Goal: Task Accomplishment & Management: Manage account settings

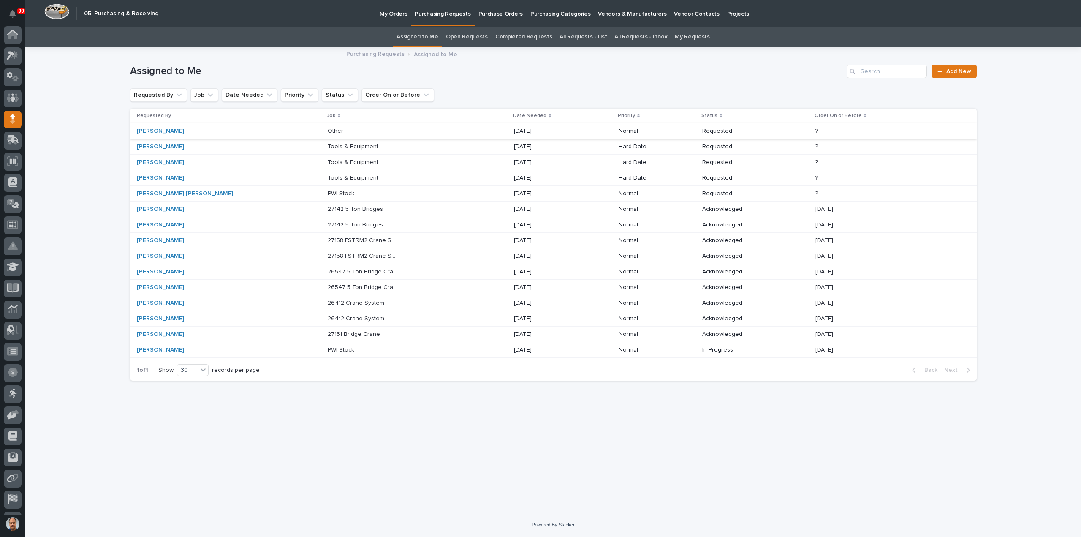
scroll to position [39, 0]
click at [328, 193] on p "PWI Stock" at bounding box center [342, 192] width 28 height 9
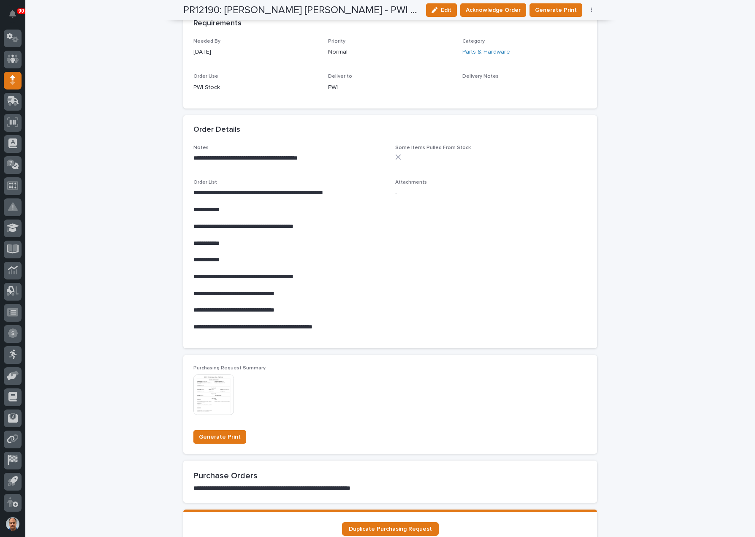
scroll to position [39, 0]
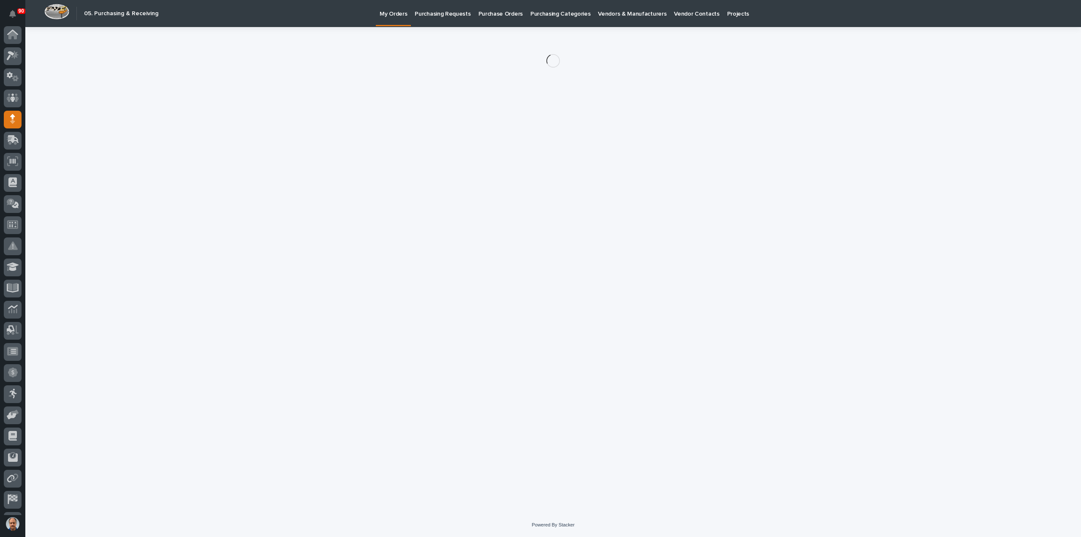
scroll to position [39, 0]
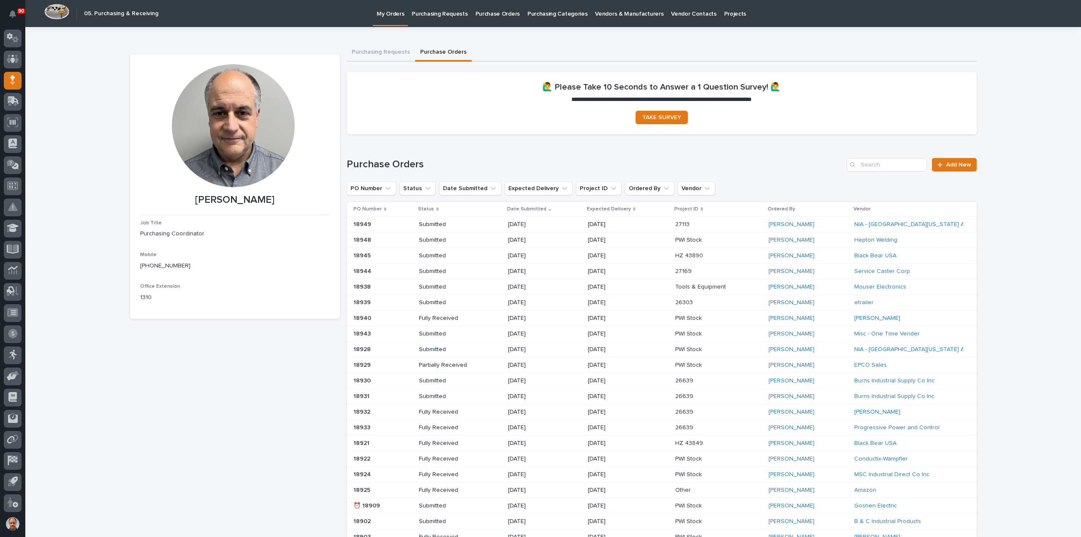
click at [438, 16] on p "Purchasing Requests" at bounding box center [440, 9] width 56 height 18
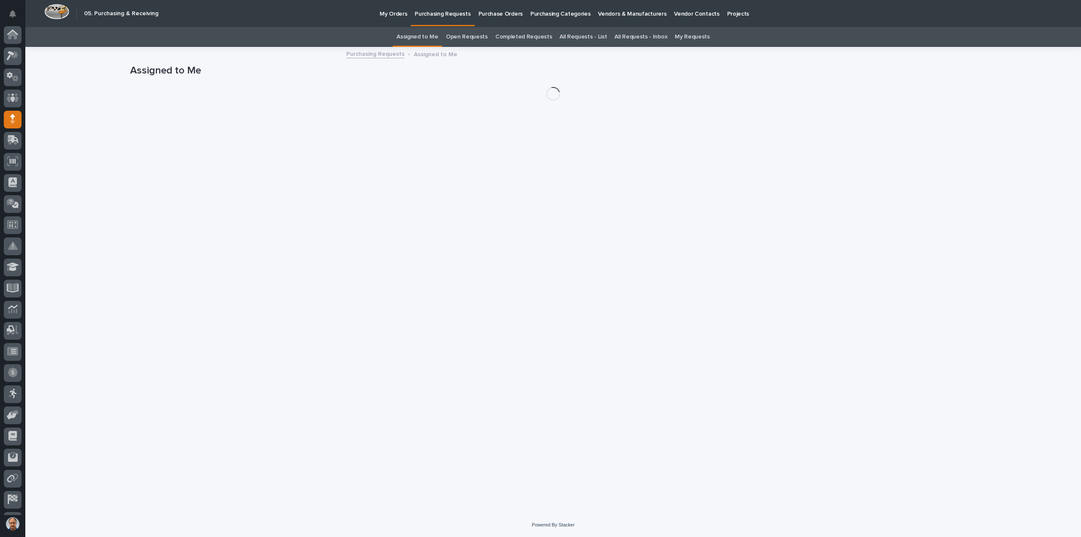
scroll to position [39, 0]
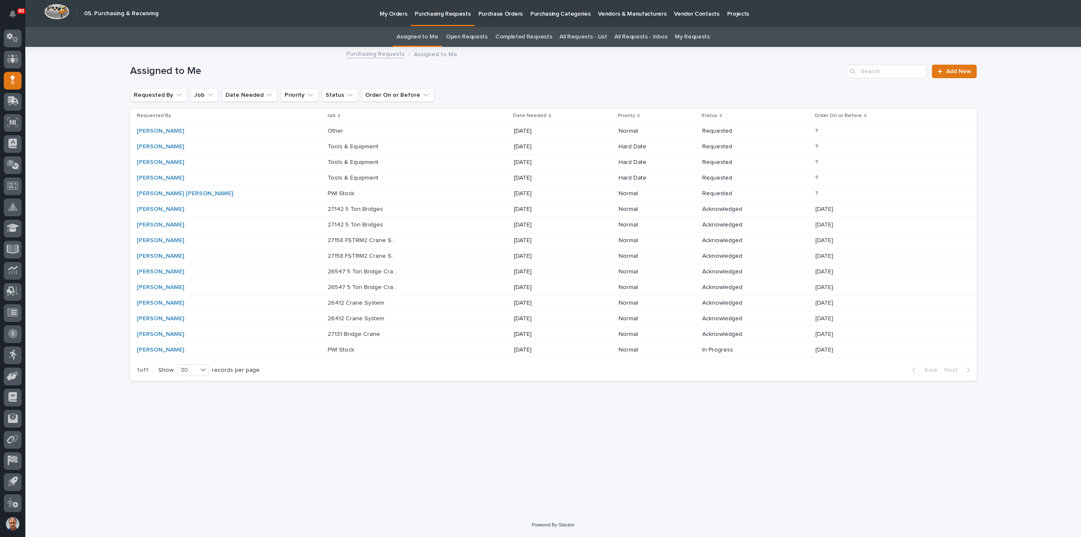
click at [340, 128] on p at bounding box center [363, 131] width 71 height 7
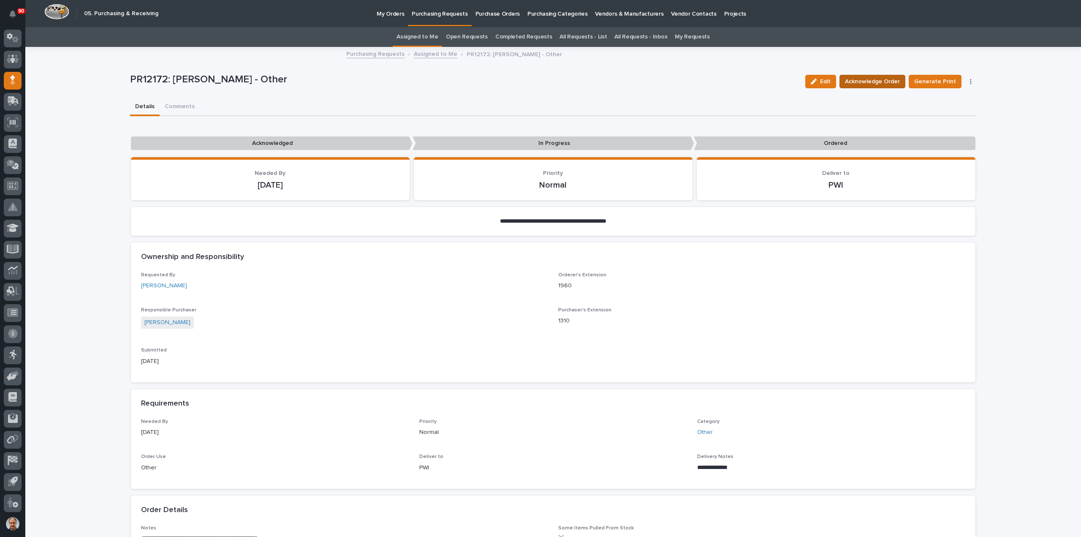
click at [876, 79] on span "Acknowledge Order" at bounding box center [872, 81] width 55 height 10
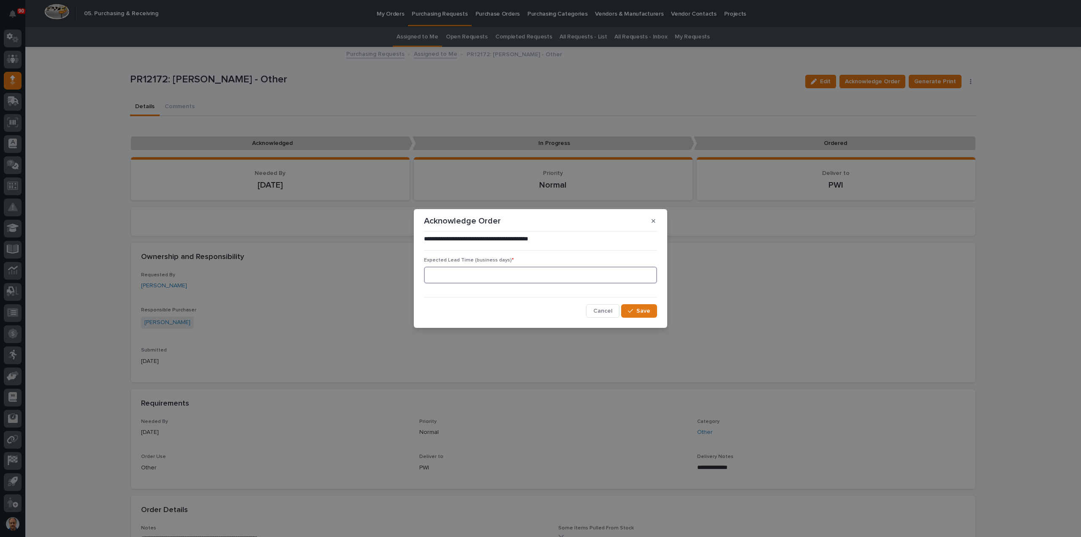
click at [440, 268] on input at bounding box center [540, 274] width 233 height 17
type input "5"
click at [645, 314] on span "Save" at bounding box center [643, 311] width 14 height 8
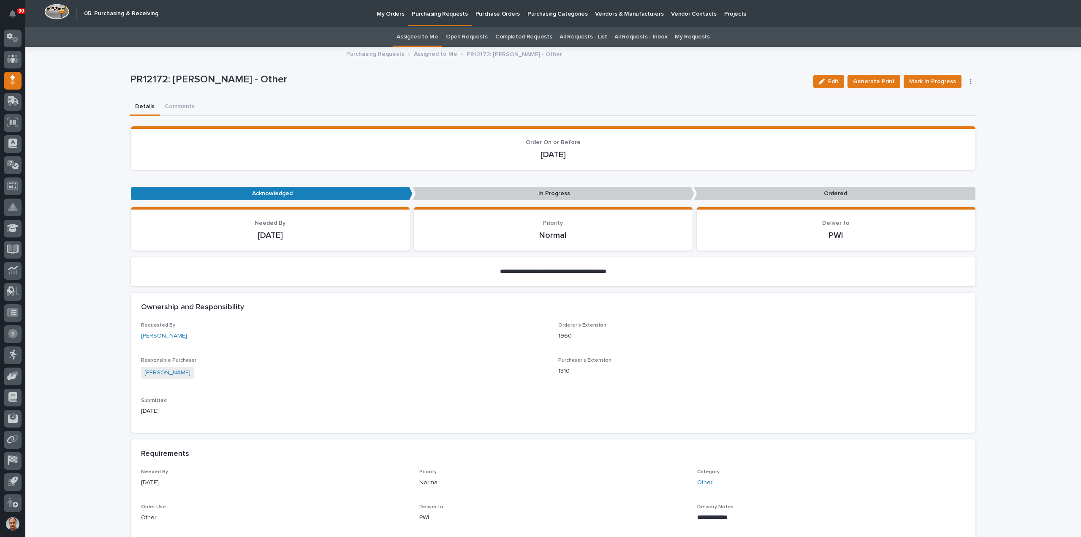
click at [433, 15] on p "Purchasing Requests" at bounding box center [440, 9] width 56 height 18
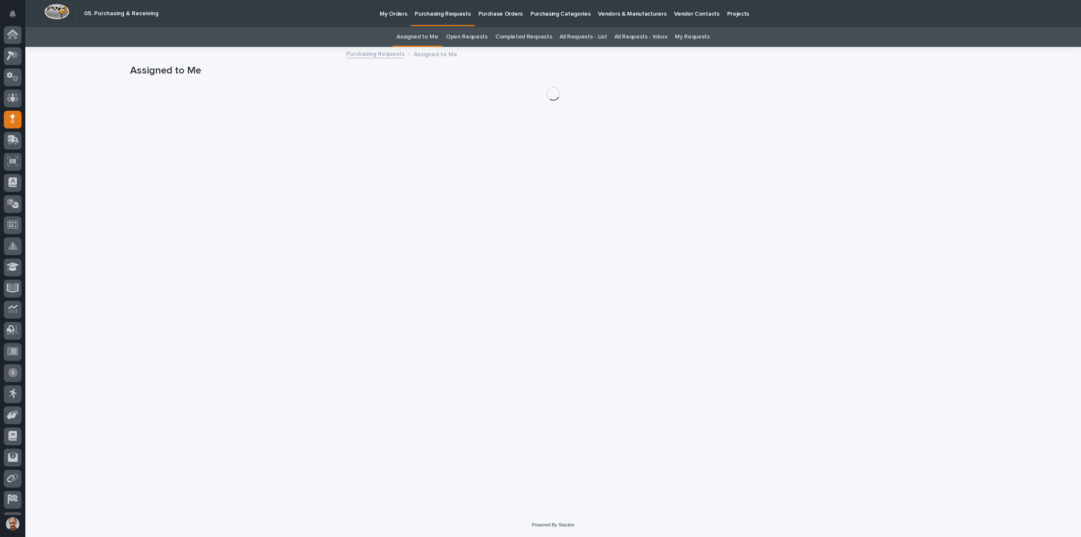
scroll to position [39, 0]
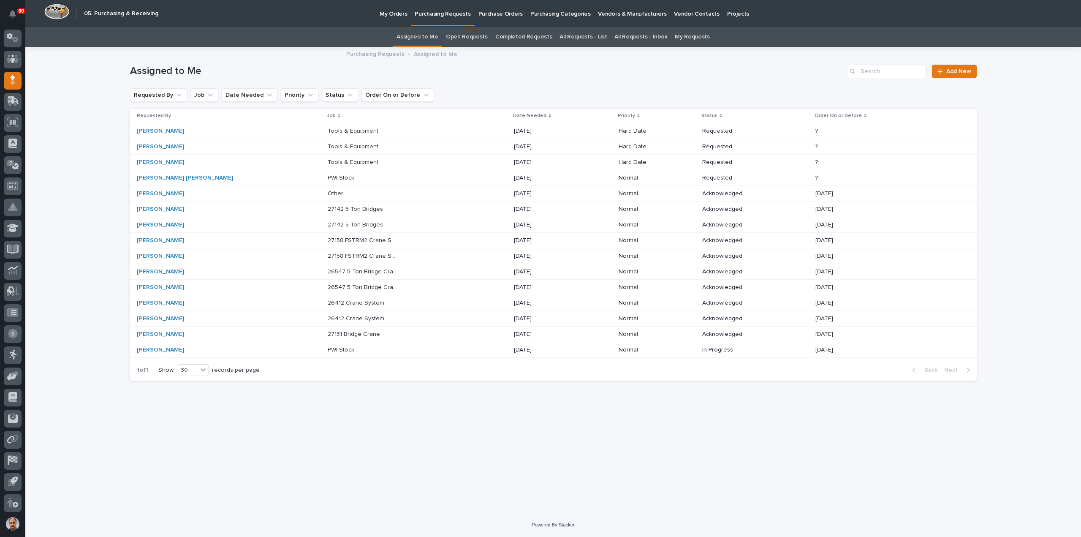
click at [328, 130] on p "Tools & Equipment" at bounding box center [354, 130] width 52 height 9
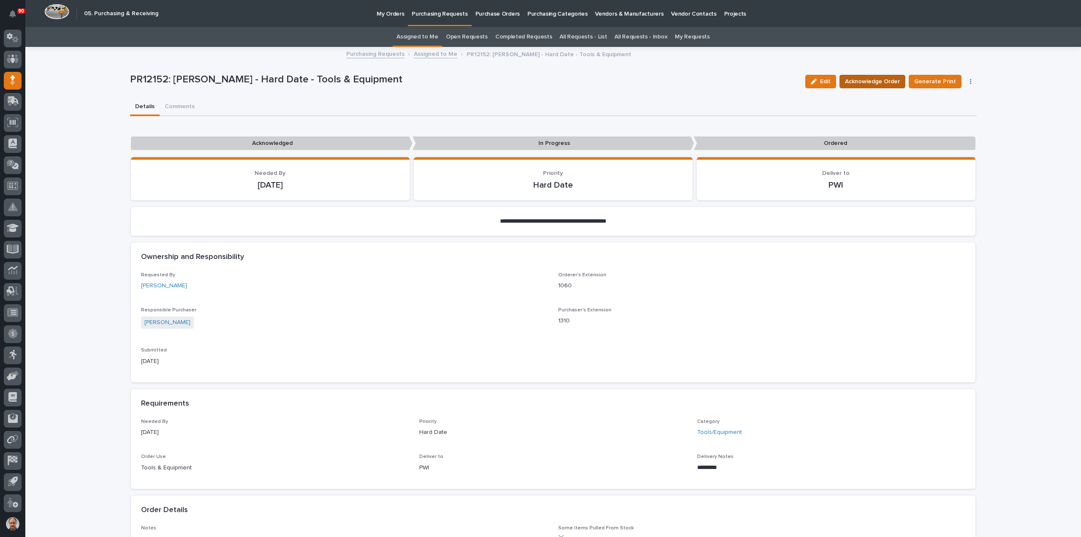
click at [881, 79] on span "Acknowledge Order" at bounding box center [872, 81] width 55 height 10
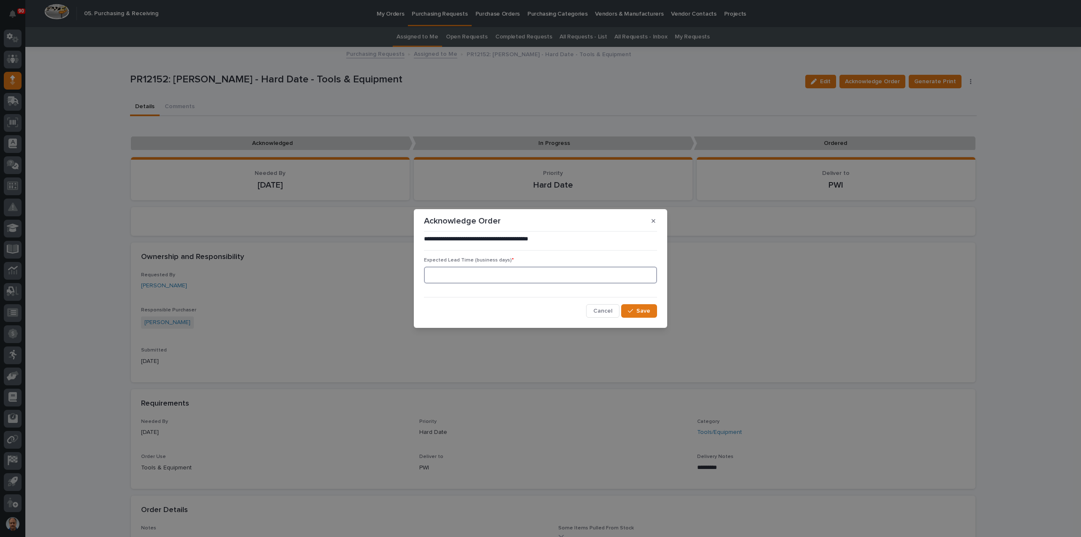
drag, startPoint x: 498, startPoint y: 269, endPoint x: 518, endPoint y: 269, distance: 19.4
click at [501, 270] on input at bounding box center [540, 274] width 233 height 17
type input "5"
click at [645, 307] on span "Save" at bounding box center [643, 311] width 14 height 8
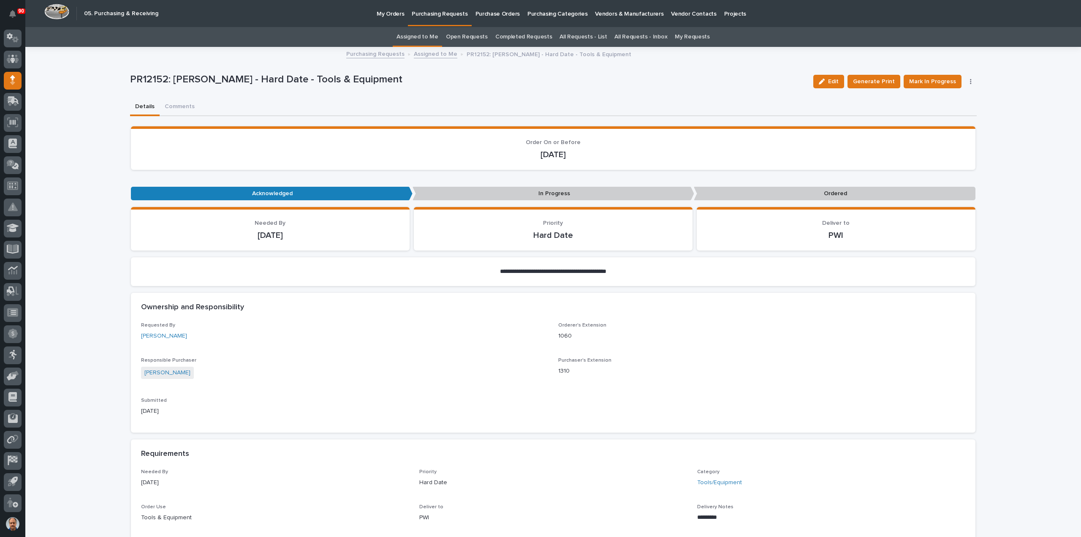
click at [440, 14] on p "Purchasing Requests" at bounding box center [440, 9] width 56 height 18
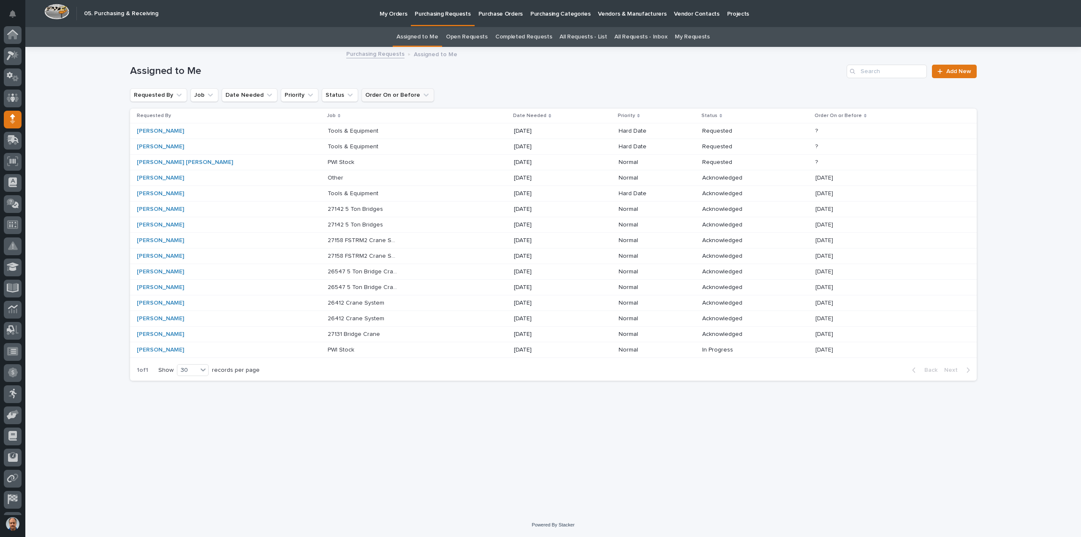
scroll to position [39, 0]
click at [328, 128] on p "Tools & Equipment" at bounding box center [354, 130] width 52 height 9
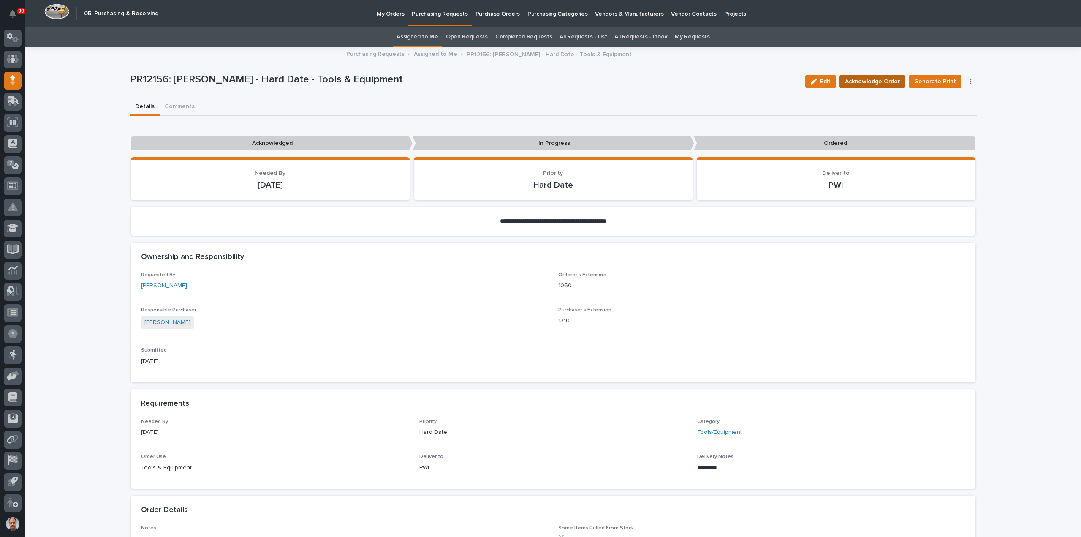
click at [869, 81] on span "Acknowledge Order" at bounding box center [872, 81] width 55 height 10
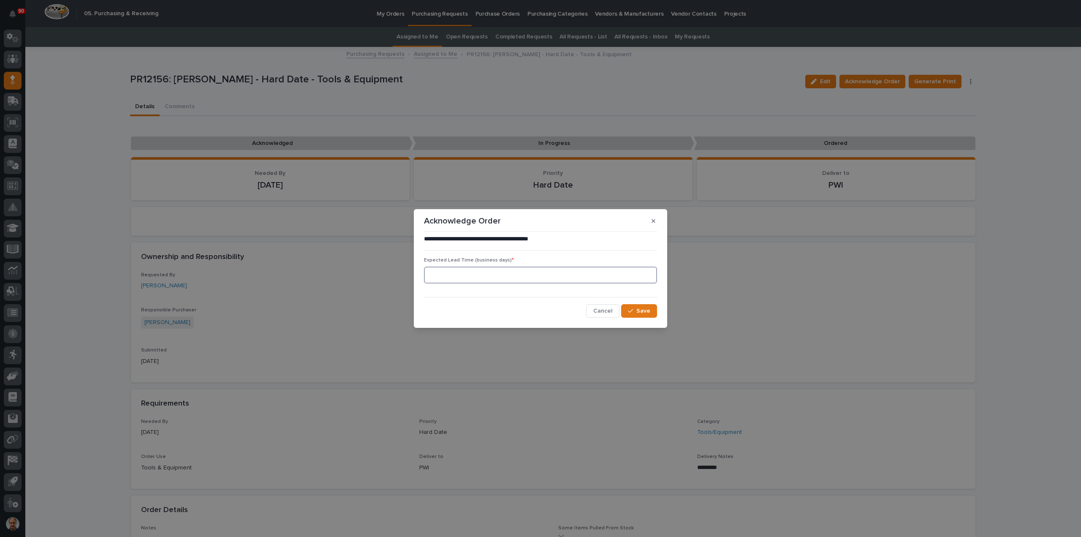
drag, startPoint x: 473, startPoint y: 273, endPoint x: 480, endPoint y: 271, distance: 7.6
click at [475, 273] on input at bounding box center [540, 274] width 233 height 17
type input "5"
drag, startPoint x: 643, startPoint y: 309, endPoint x: 647, endPoint y: 305, distance: 5.1
click at [645, 307] on button "Save" at bounding box center [639, 311] width 36 height 14
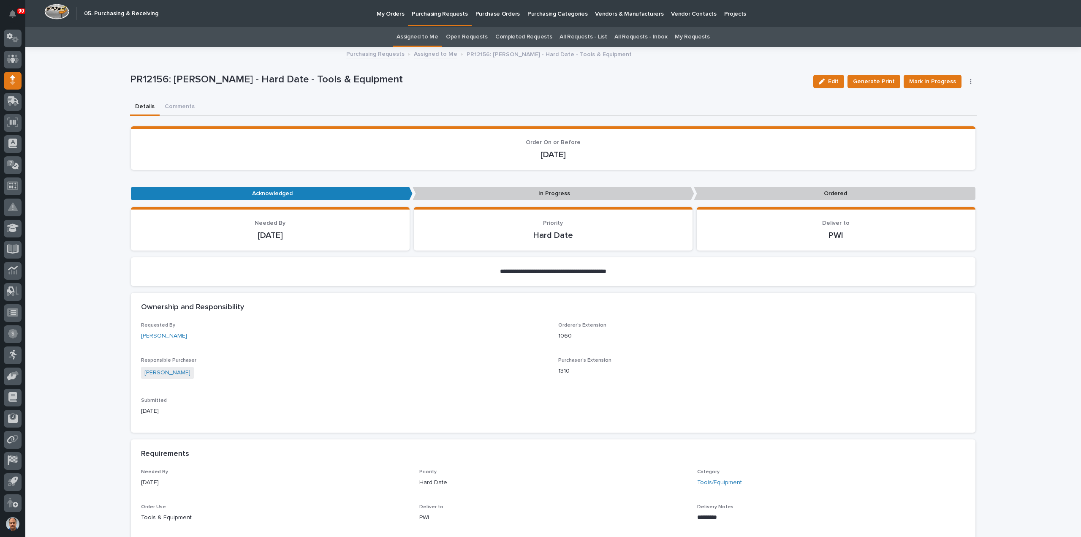
click at [447, 16] on p "Purchasing Requests" at bounding box center [440, 9] width 56 height 18
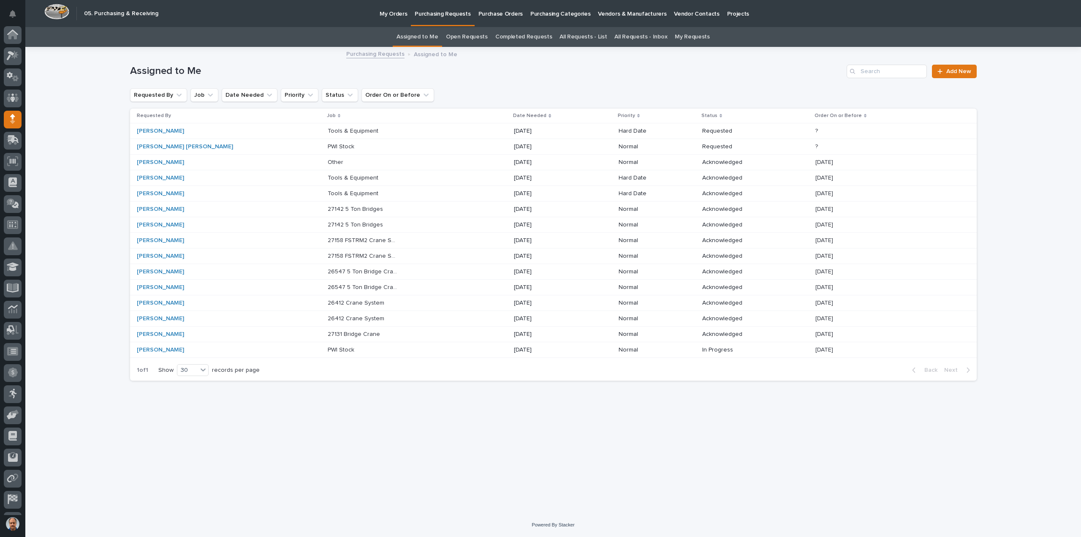
scroll to position [39, 0]
click at [340, 129] on p at bounding box center [363, 131] width 71 height 7
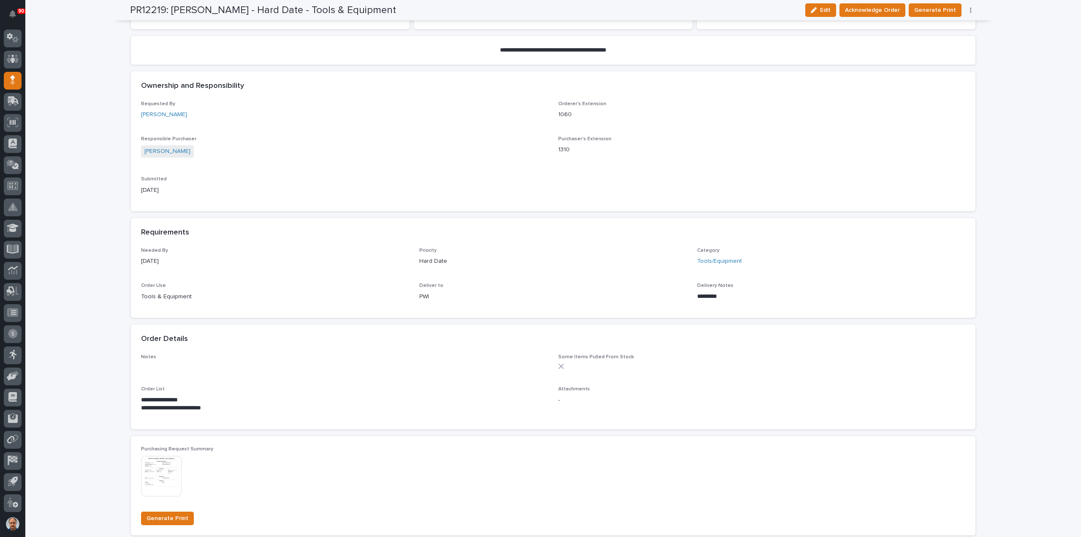
scroll to position [211, 0]
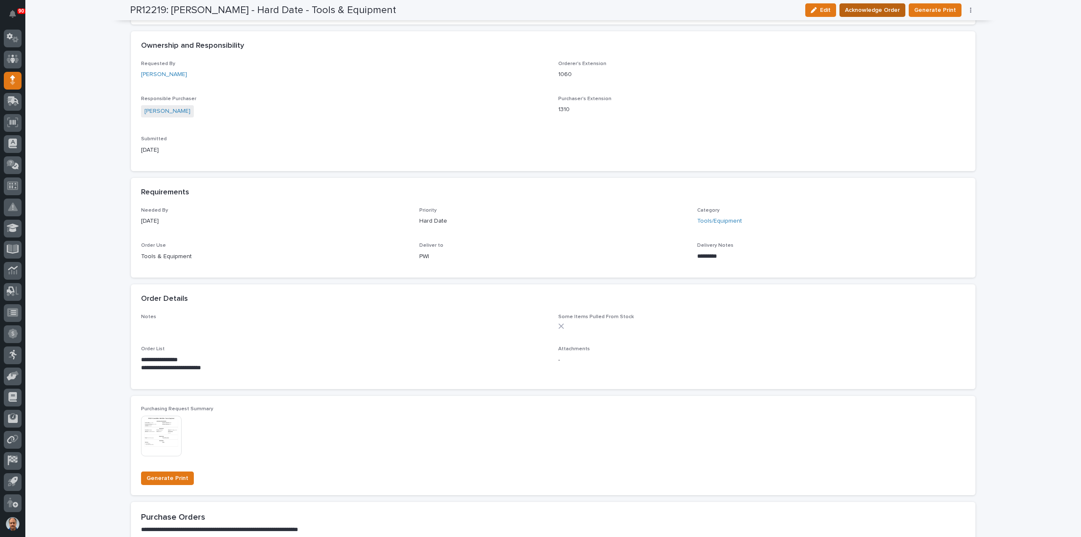
click at [879, 9] on span "Acknowledge Order" at bounding box center [872, 10] width 55 height 10
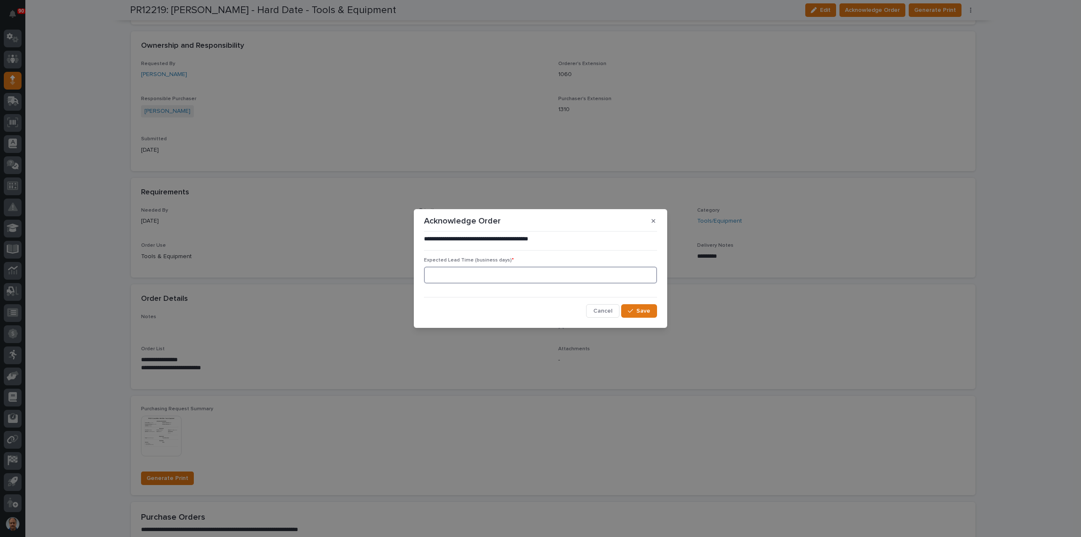
drag, startPoint x: 466, startPoint y: 279, endPoint x: 473, endPoint y: 279, distance: 6.8
click at [470, 279] on input at bounding box center [540, 274] width 233 height 17
type input "5"
click at [646, 310] on span "Save" at bounding box center [643, 311] width 14 height 8
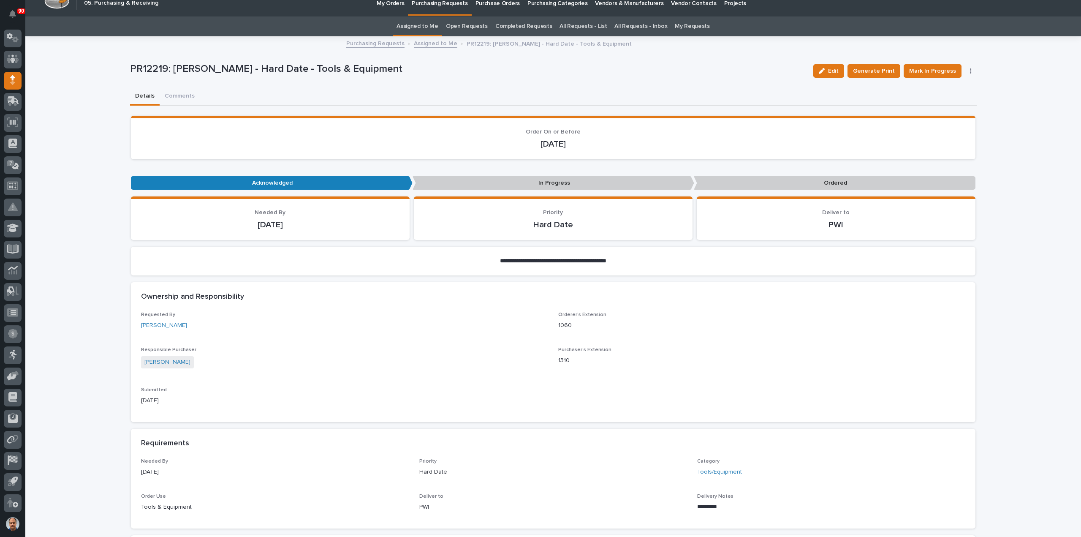
scroll to position [0, 0]
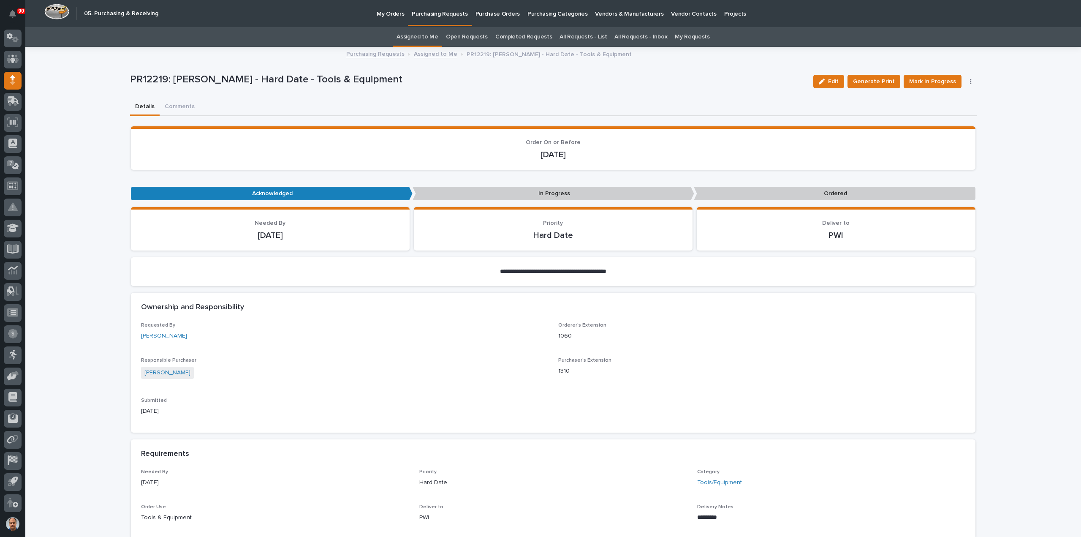
click at [441, 11] on p "Purchasing Requests" at bounding box center [440, 9] width 56 height 18
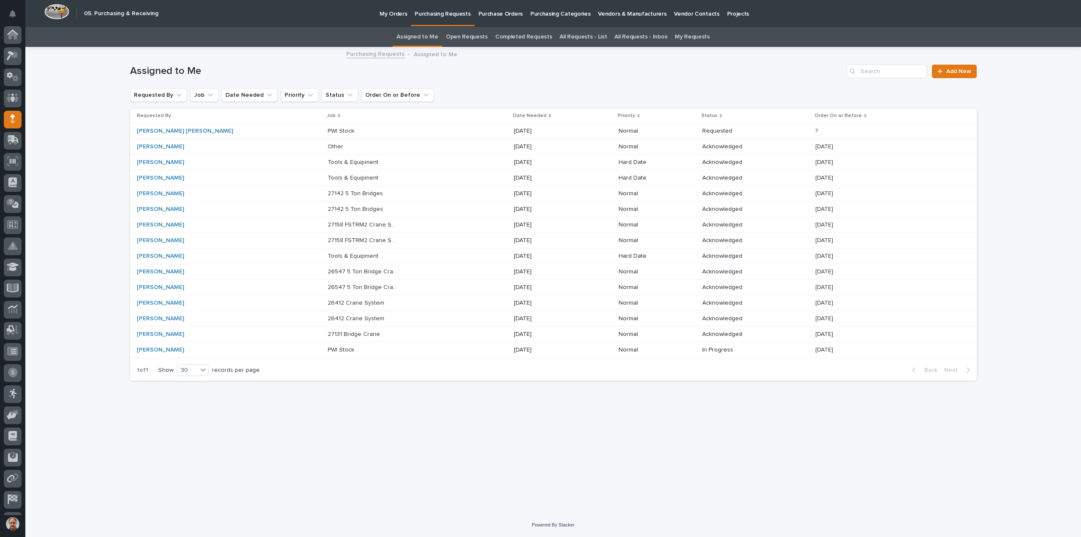
scroll to position [39, 0]
click at [328, 130] on p "PWI Stock" at bounding box center [342, 130] width 28 height 9
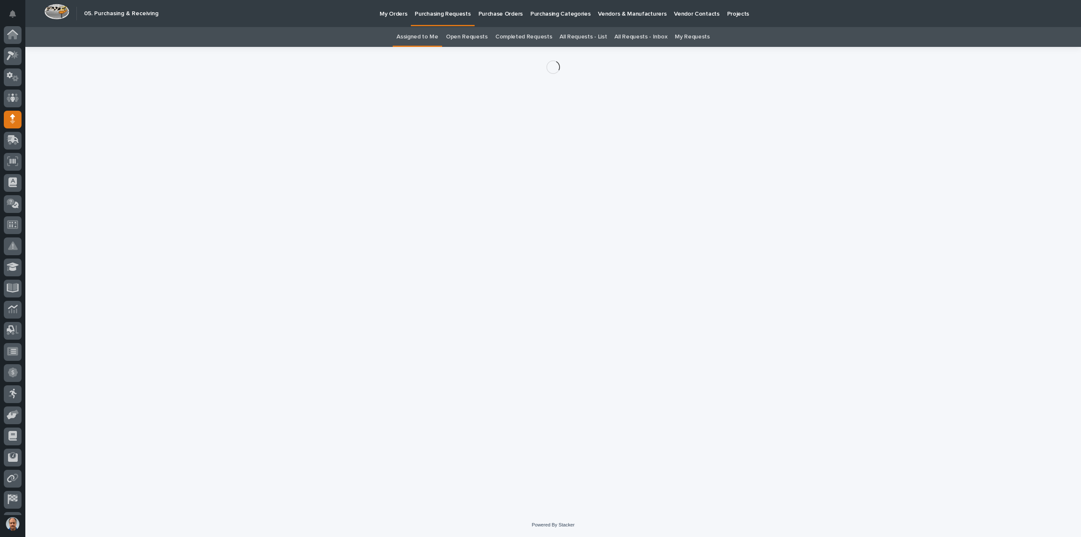
scroll to position [39, 0]
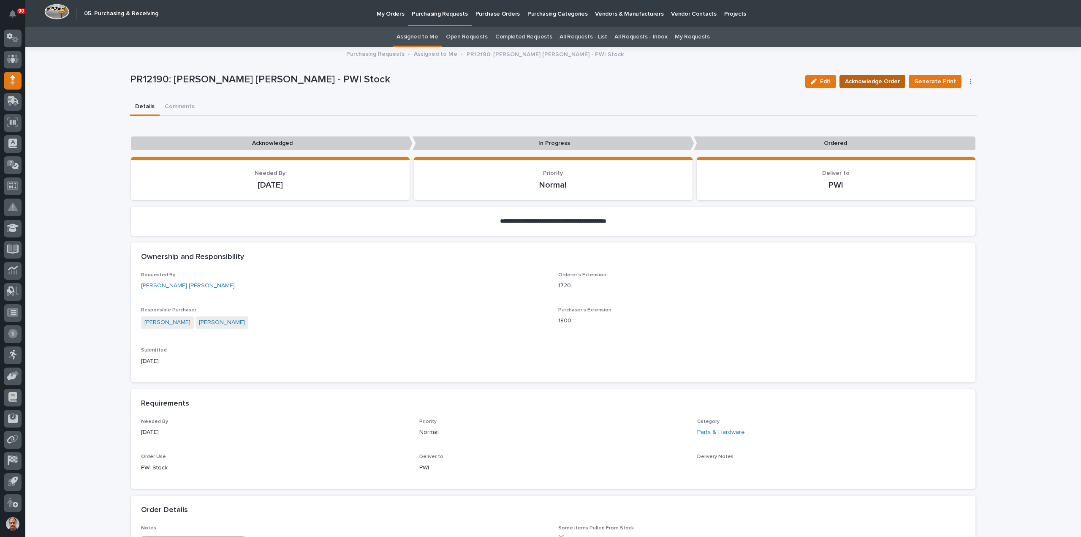
click at [854, 81] on span "Acknowledge Order" at bounding box center [872, 81] width 55 height 10
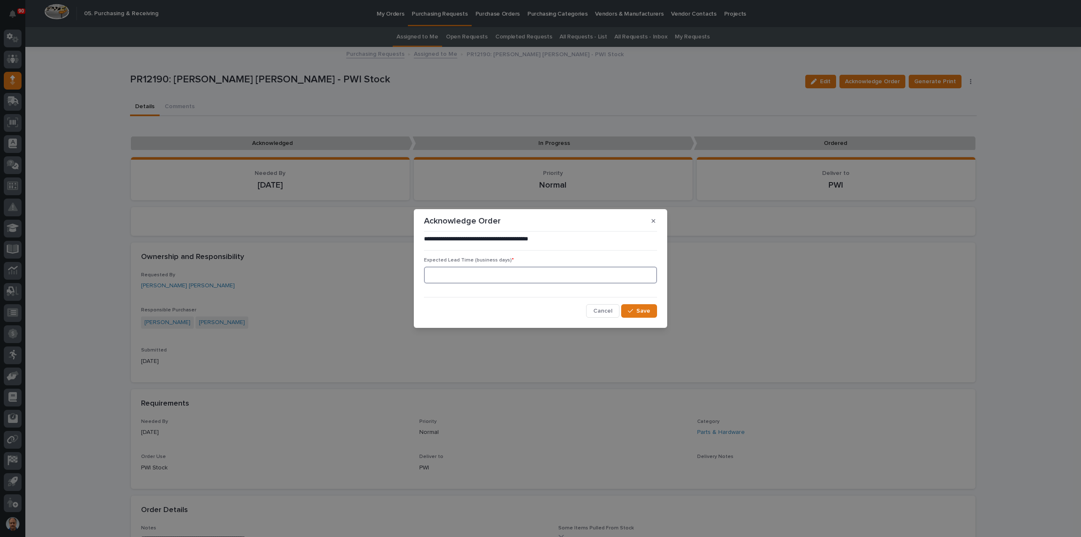
click at [514, 272] on input at bounding box center [540, 274] width 233 height 17
type input "5"
click at [642, 310] on span "Save" at bounding box center [643, 311] width 14 height 8
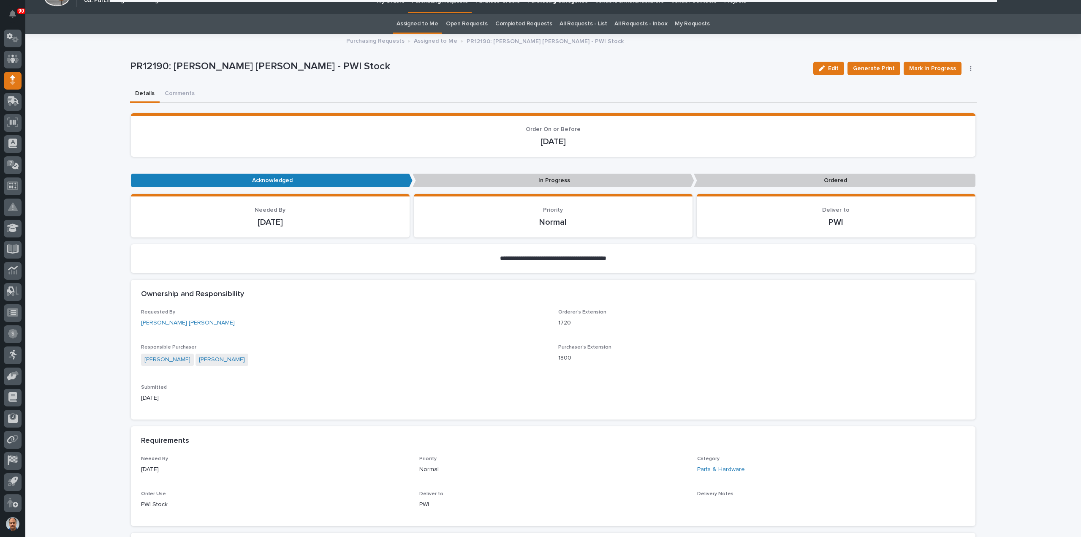
scroll to position [0, 0]
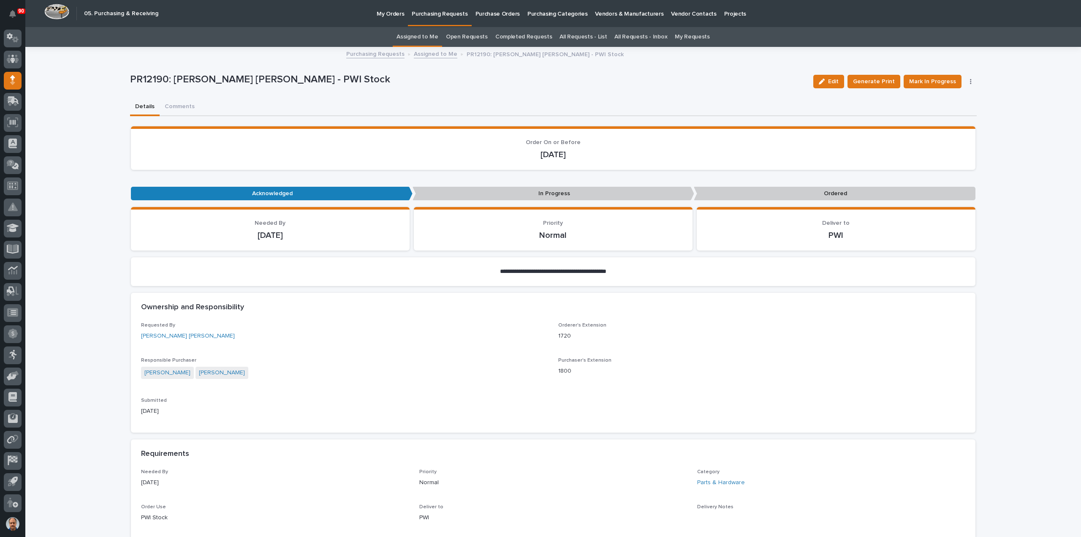
click at [425, 14] on p "Purchasing Requests" at bounding box center [440, 9] width 56 height 18
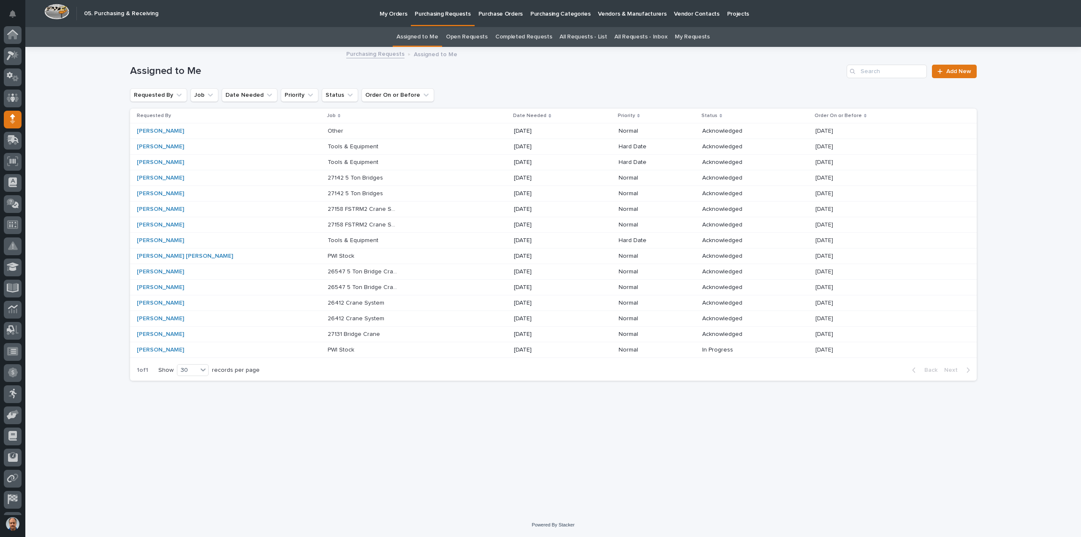
scroll to position [39, 0]
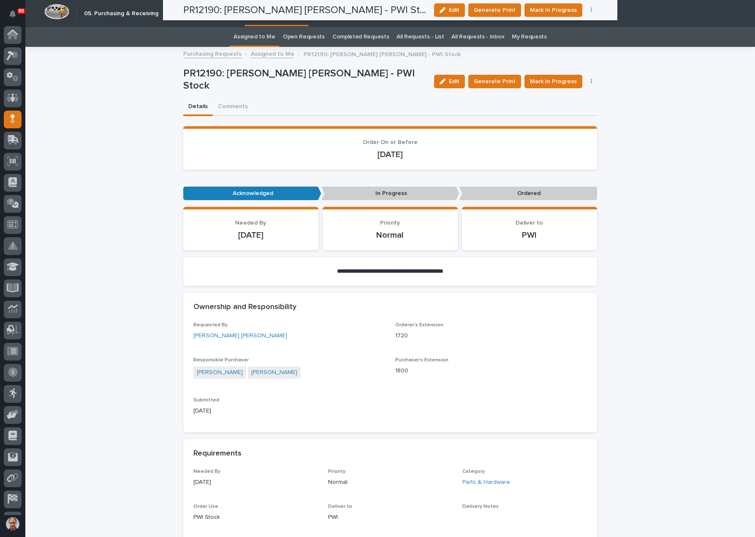
scroll to position [39, 0]
